Goal: Find contact information: Find contact information

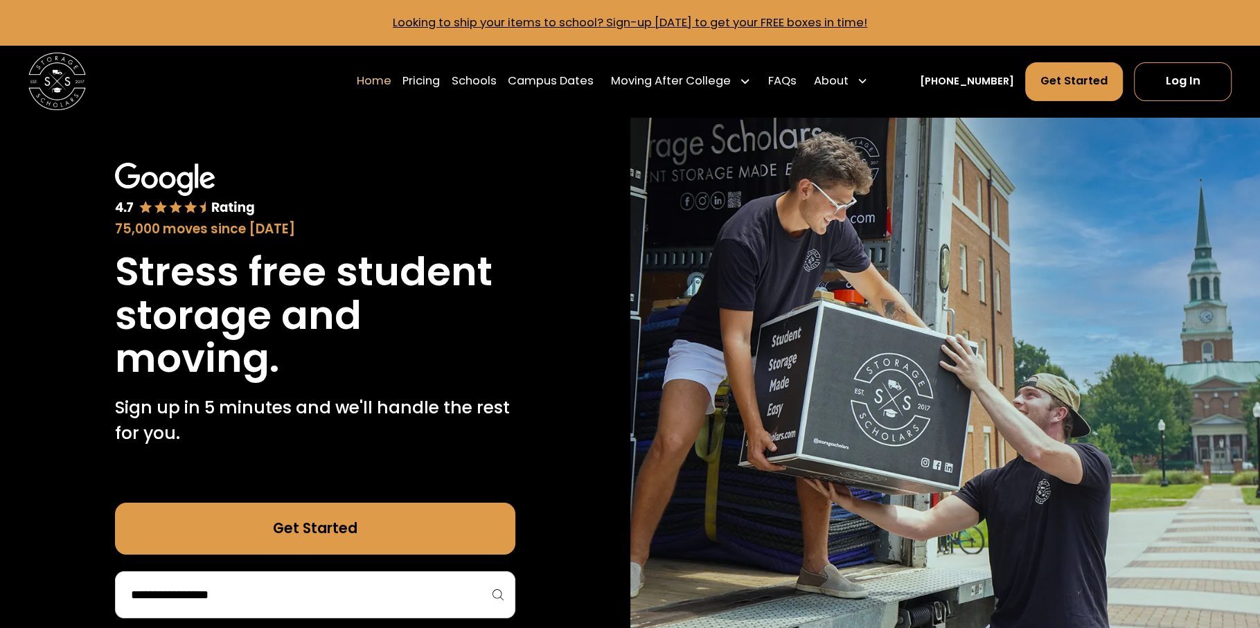
click at [1204, 85] on link "Log In" at bounding box center [1182, 81] width 97 height 39
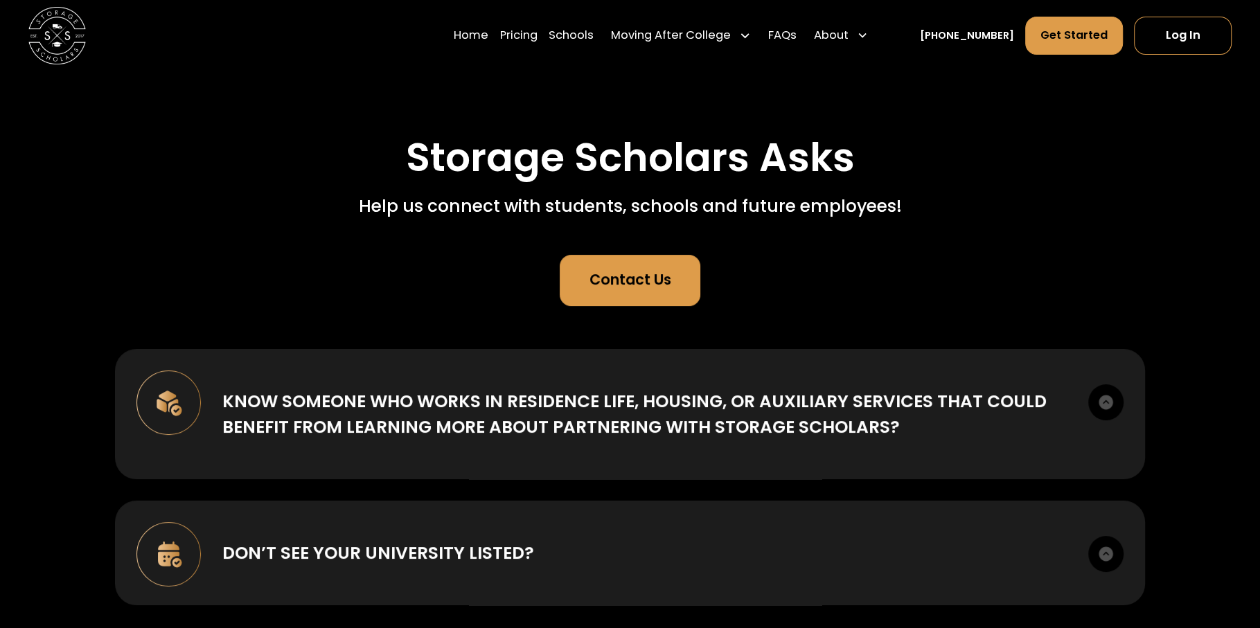
scroll to position [78, 0]
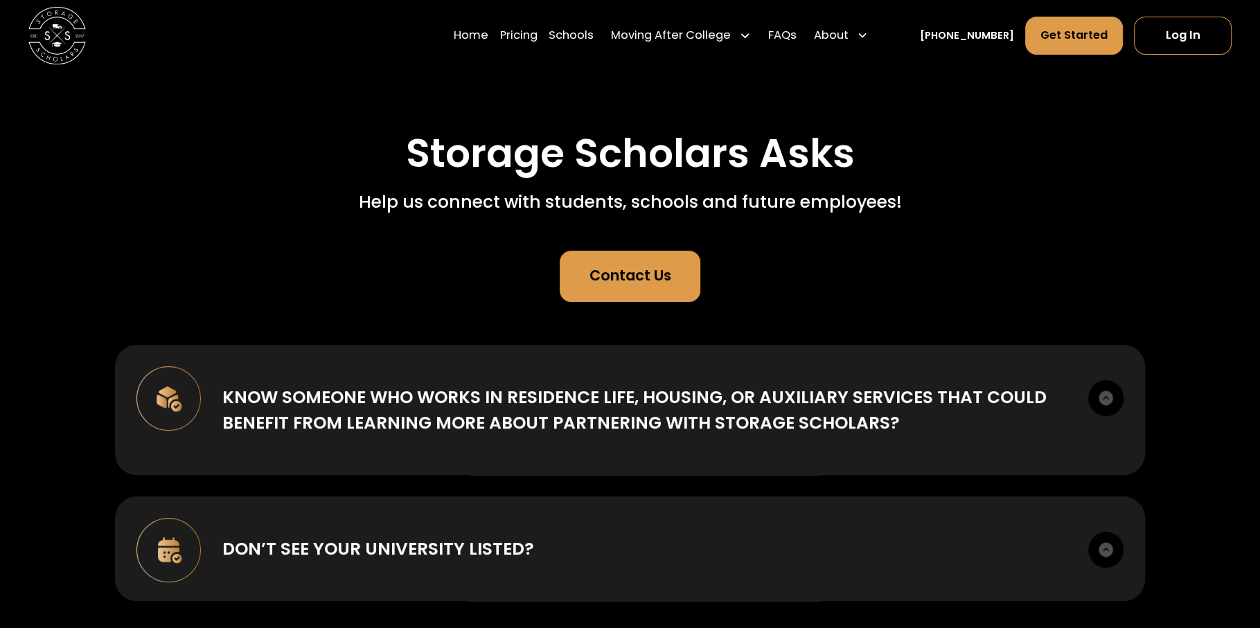
click at [650, 278] on div "Contact Us" at bounding box center [630, 275] width 82 height 21
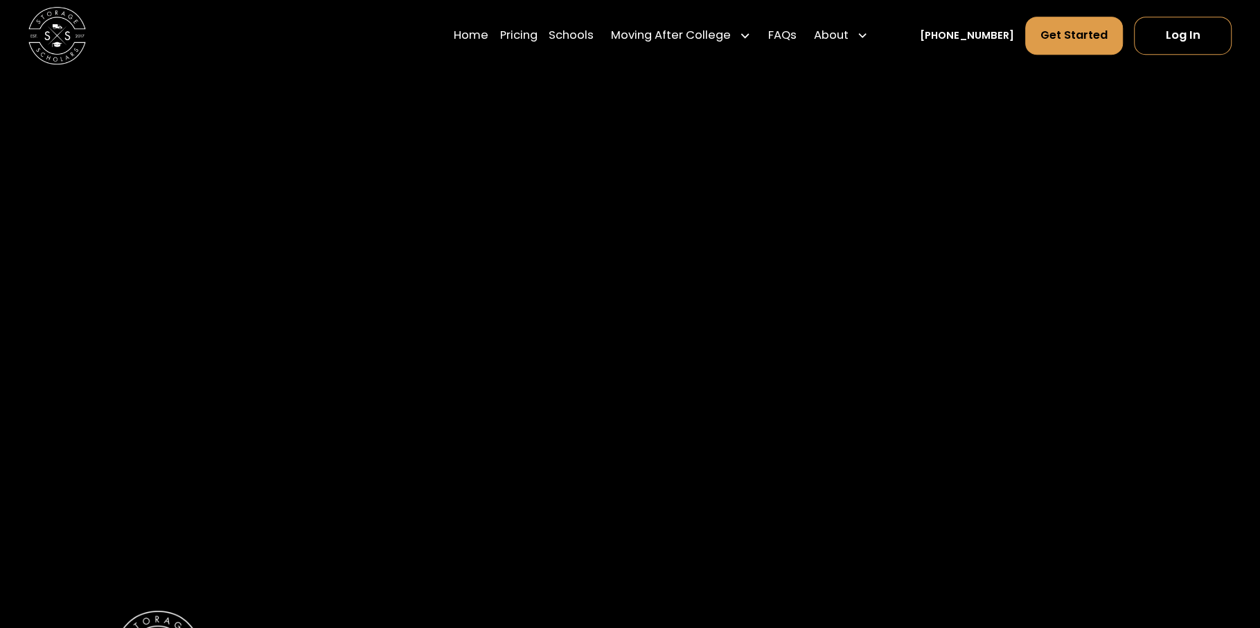
scroll to position [1307, 0]
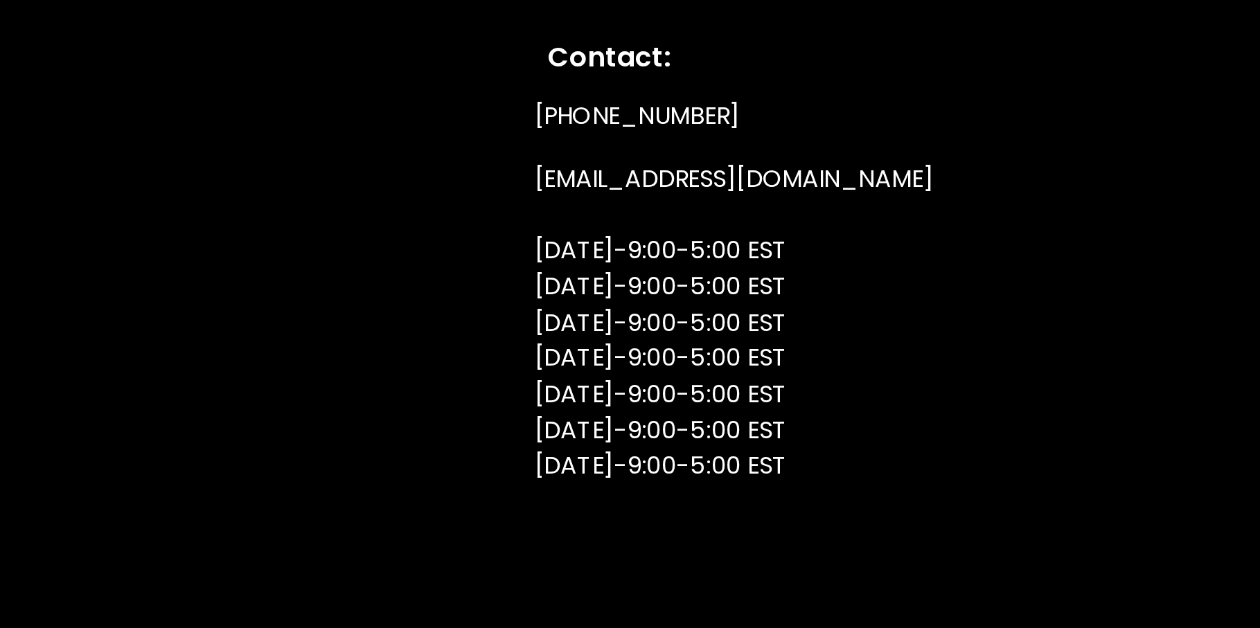
drag, startPoint x: 793, startPoint y: 424, endPoint x: 926, endPoint y: 508, distance: 157.5
click at [926, 508] on div "Schools Pricing Careers About Us Blog Contact Us Testimonials How to Pack FAQs …" at bounding box center [630, 445] width 1030 height 391
click at [944, 522] on div "(336) 815-0100 info@storagescholars.com Monday-9:00-5:00 EST Tuesday-9:00-5:00 …" at bounding box center [959, 458] width 304 height 203
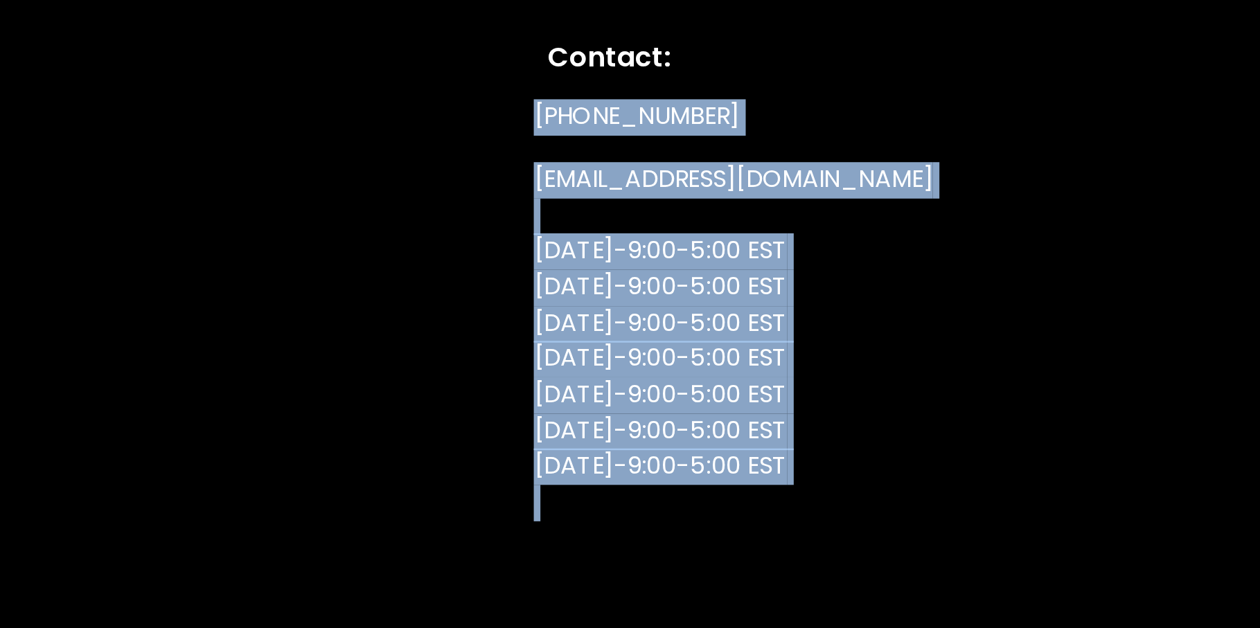
drag, startPoint x: 782, startPoint y: 358, endPoint x: 923, endPoint y: 556, distance: 243.3
click at [923, 556] on div "Schools Pricing Careers About Us Blog Contact Us Testimonials How to Pack FAQs …" at bounding box center [630, 445] width 1030 height 391
drag, startPoint x: 961, startPoint y: 519, endPoint x: 794, endPoint y: 363, distance: 228.8
click at [794, 363] on div "Schools Pricing Careers About Us Blog Contact Us Testimonials How to Pack FAQs …" at bounding box center [630, 445] width 1030 height 391
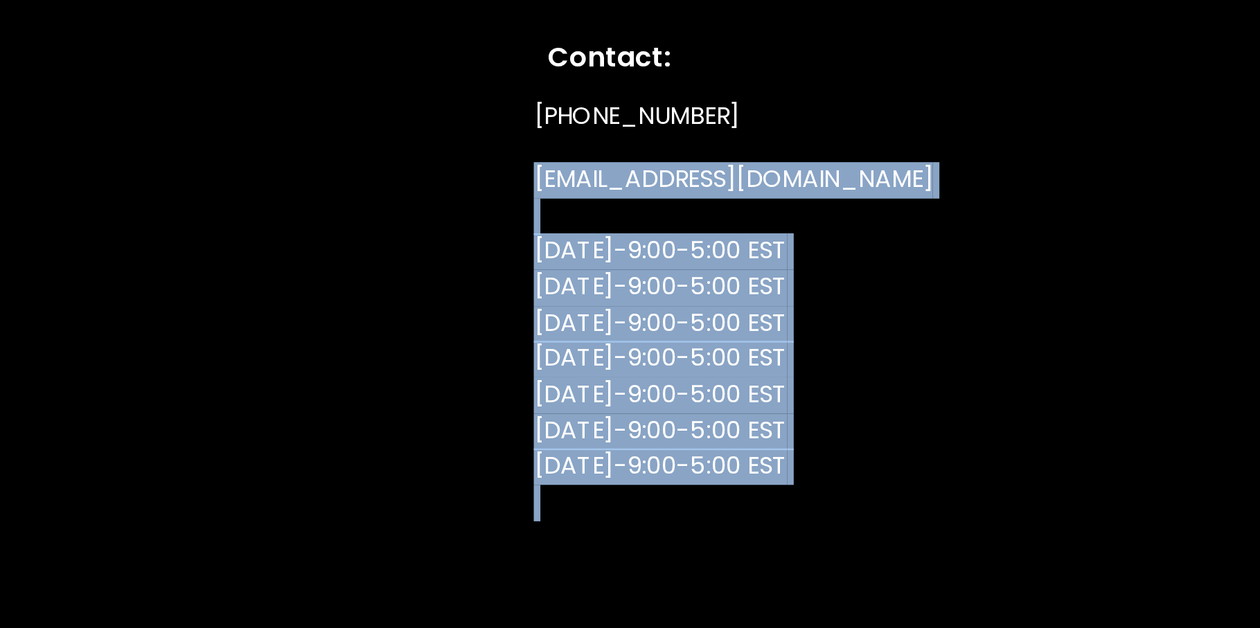
drag, startPoint x: 976, startPoint y: 553, endPoint x: 879, endPoint y: 377, distance: 201.2
click at [879, 377] on div "(336) 815-0100 info@storagescholars.com Monday-9:00-5:00 EST Tuesday-9:00-5:00 …" at bounding box center [959, 458] width 304 height 203
click at [961, 377] on div "(336) 815-0100 info@storagescholars.com Monday-9:00-5:00 EST Tuesday-9:00-5:00 …" at bounding box center [959, 458] width 304 height 203
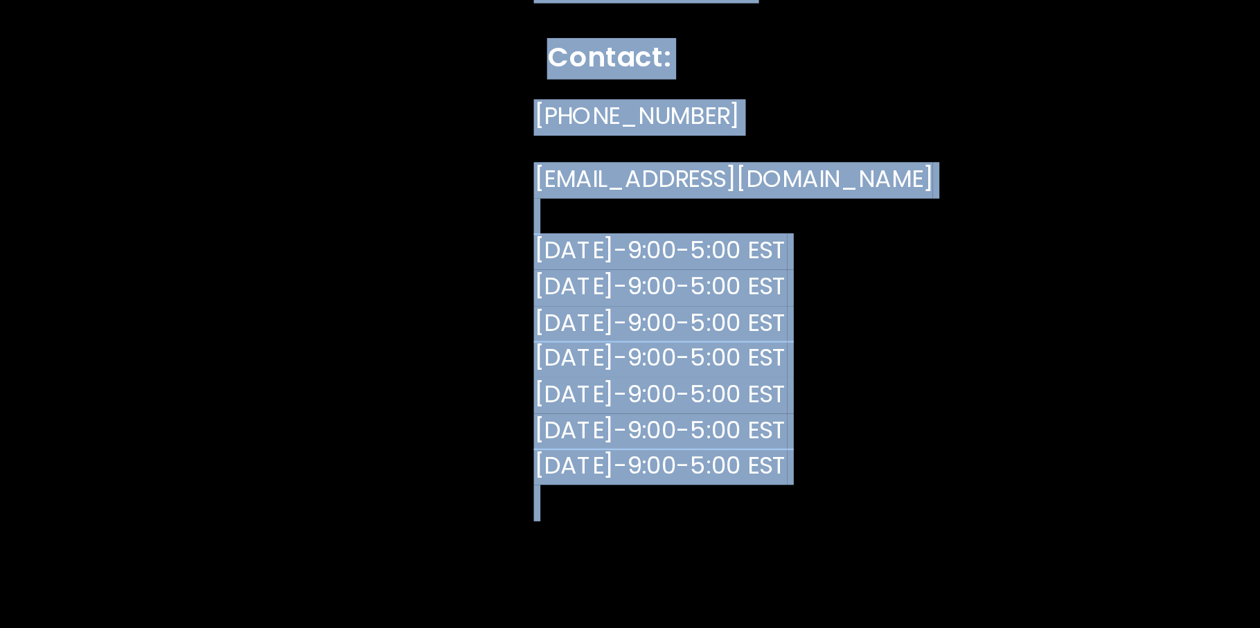
drag, startPoint x: 772, startPoint y: 523, endPoint x: 811, endPoint y: 542, distance: 43.1
click at [811, 542] on div "Schools Pricing Careers About Us Blog Contact Us Testimonials How to Pack FAQs …" at bounding box center [630, 445] width 1030 height 391
click at [1050, 353] on div "Address: 500 W 5th St, Suite 400, Winston Salem, NC 27101 Contact: (336) 815-01…" at bounding box center [959, 424] width 304 height 281
